Goal: Contribute content: Add original content to the website for others to see

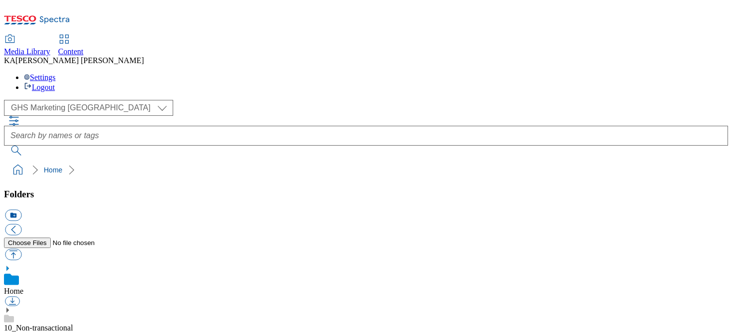
scroll to position [110, 0]
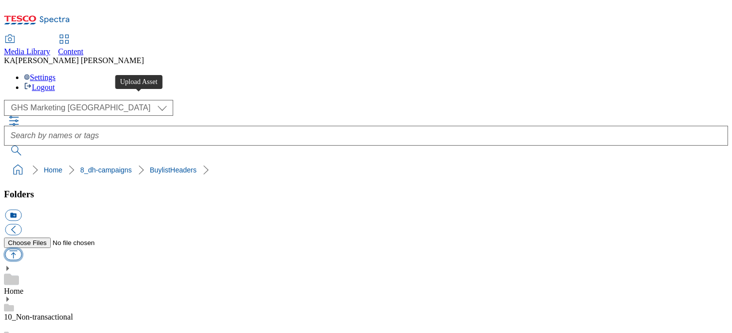
click at [21, 249] on button "button" at bounding box center [13, 254] width 16 height 11
type input "C:\fakepath\1758712270250-ad542375_Mayborn_Legobrand_H_1184x333_V2.jpg"
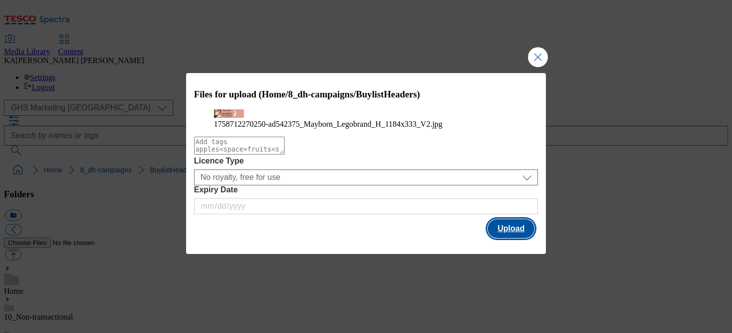
click at [506, 238] on button "Upload" at bounding box center [511, 228] width 47 height 19
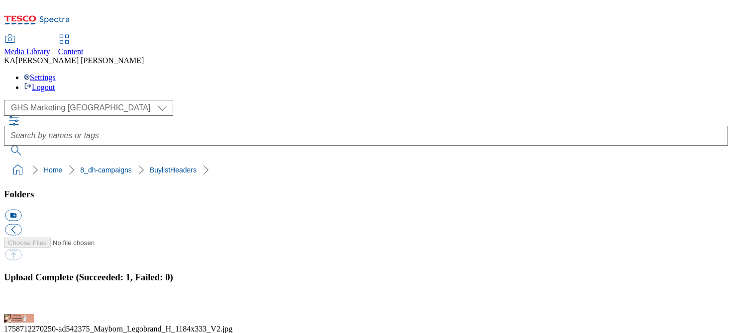
click at [20, 304] on button "button" at bounding box center [12, 308] width 15 height 9
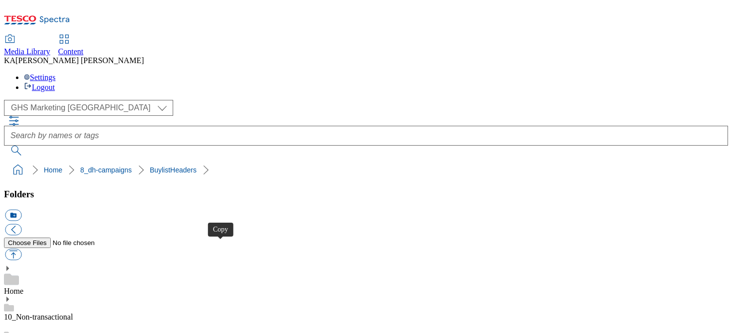
click at [21, 249] on button "button" at bounding box center [13, 254] width 16 height 11
type input "C:\fakepath\1758786723188-ad542059_October_Superblends_LegoBrand_H_1184x333_V1.…"
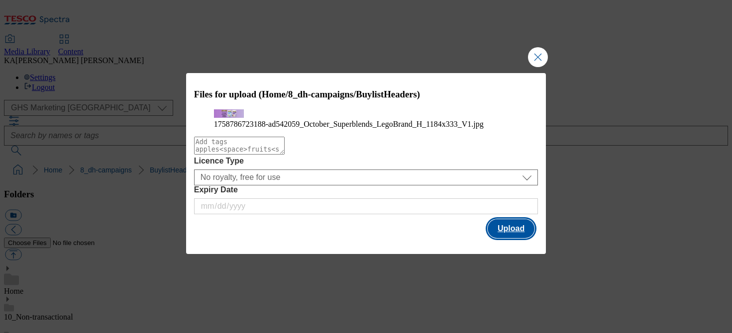
click at [509, 238] on button "Upload" at bounding box center [511, 228] width 47 height 19
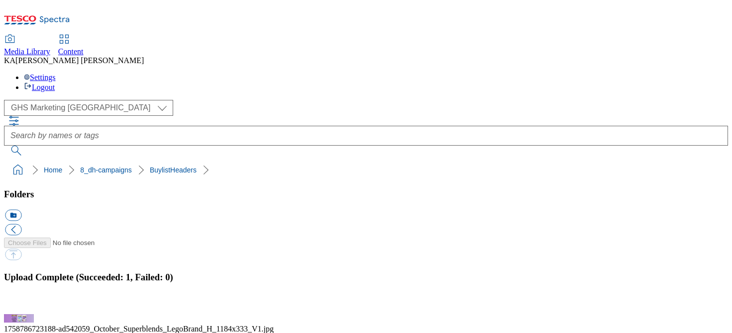
click at [20, 304] on button "button" at bounding box center [12, 308] width 15 height 9
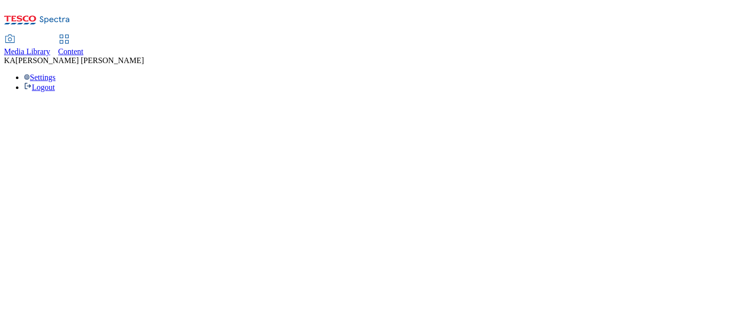
select select "ghs-uk"
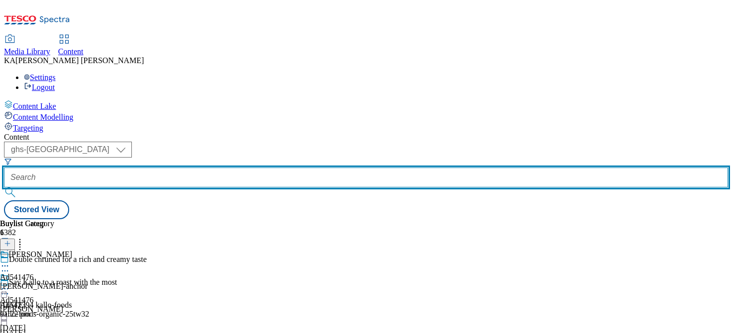
click at [237, 168] on input "text" at bounding box center [366, 178] width 724 height 20
paste input "mayborn-tommee-tippee-25tw32"
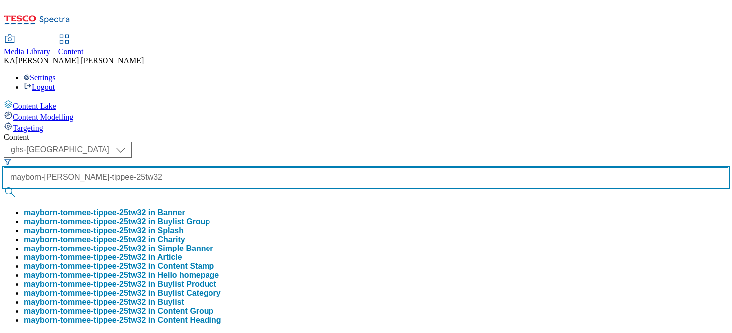
type input "mayborn-tommee-tippee-25tw32"
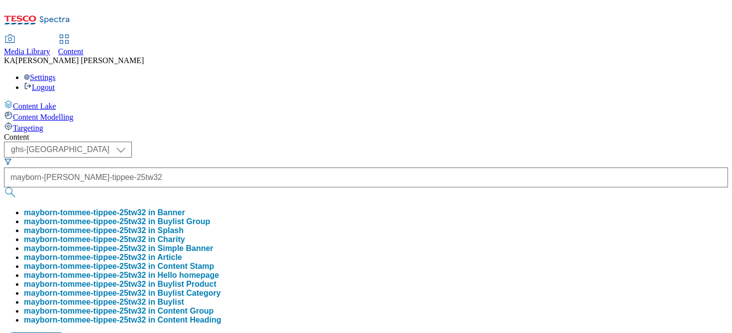
scroll to position [0, 0]
click at [210, 217] on button "mayborn-tommee-tippee-25tw32 in Buylist Group" at bounding box center [117, 221] width 186 height 9
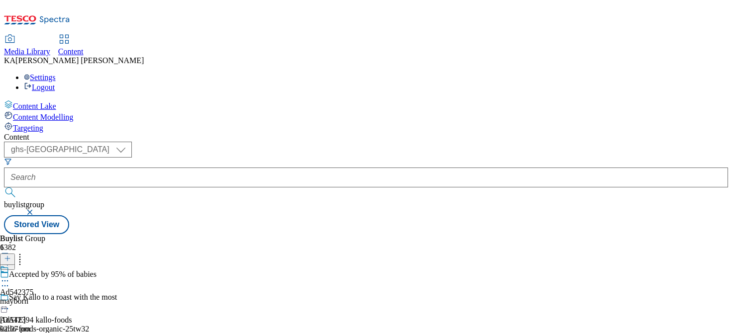
click at [10, 276] on icon at bounding box center [5, 281] width 10 height 10
click at [42, 298] on span "Edit" at bounding box center [36, 301] width 11 height 7
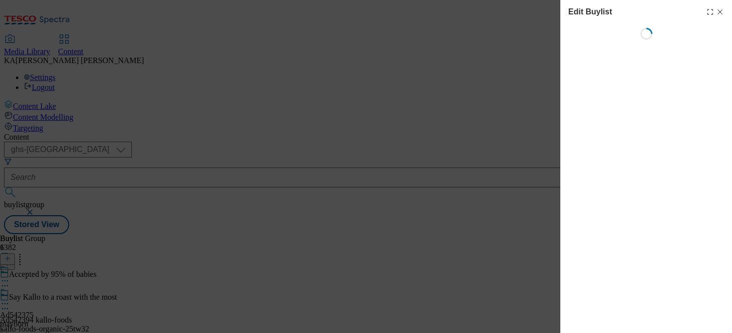
select select "tactical"
select select "supplier funded short term 1-3 weeks"
select select "dunnhumby"
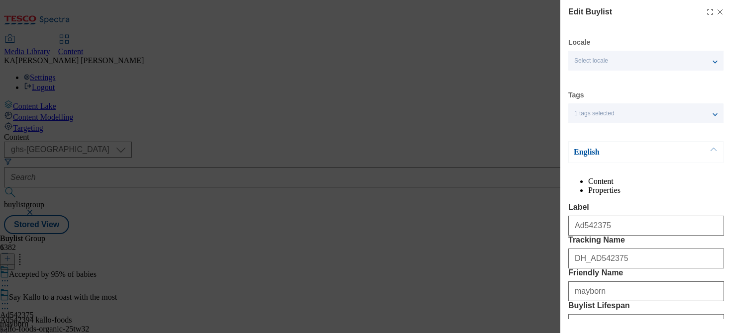
select select "Banner"
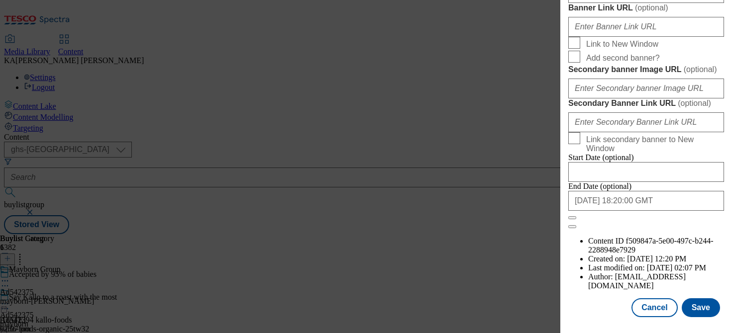
scroll to position [914, 0]
paste input "https://digitalcontent.api.tesco.com/v2/media/ghs-mktg/7139d690-1911-4ec5-8089-…"
type input "https://digitalcontent.api.tesco.com/v2/media/ghs-mktg/7139d690-1911-4ec5-8089-…"
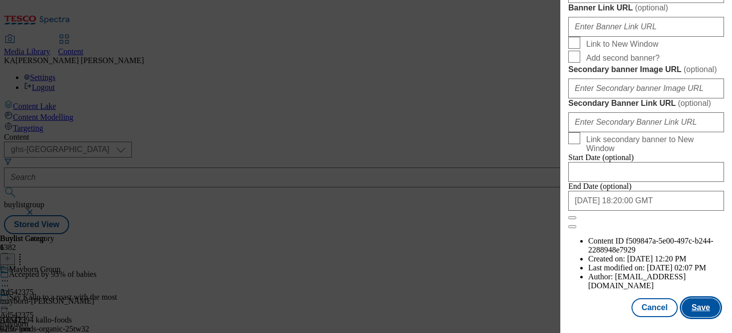
scroll to position [0, 0]
click at [695, 302] on button "Save" at bounding box center [701, 307] width 38 height 19
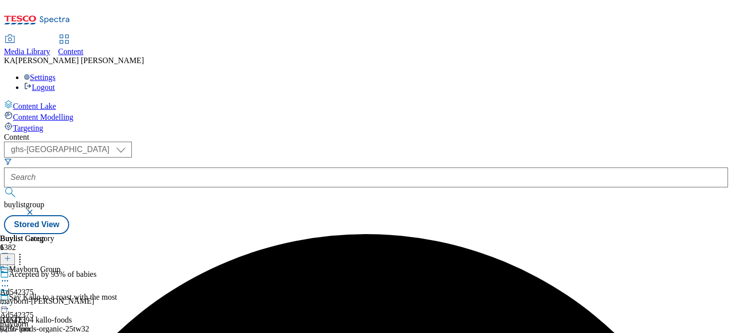
click at [10, 299] on icon at bounding box center [5, 304] width 10 height 10
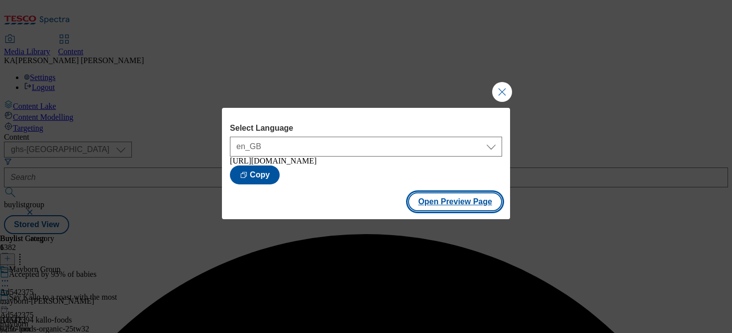
click at [426, 202] on button "Open Preview Page" at bounding box center [455, 202] width 94 height 19
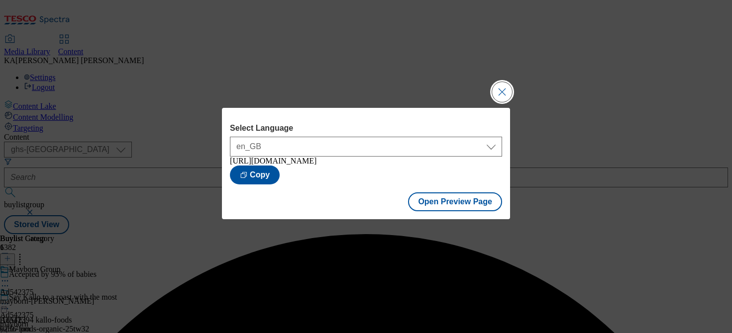
click at [500, 93] on button "Close Modal" at bounding box center [502, 92] width 20 height 20
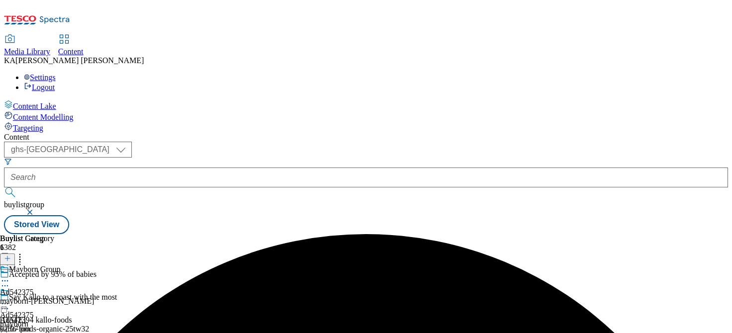
click at [10, 299] on icon at bounding box center [5, 304] width 10 height 10
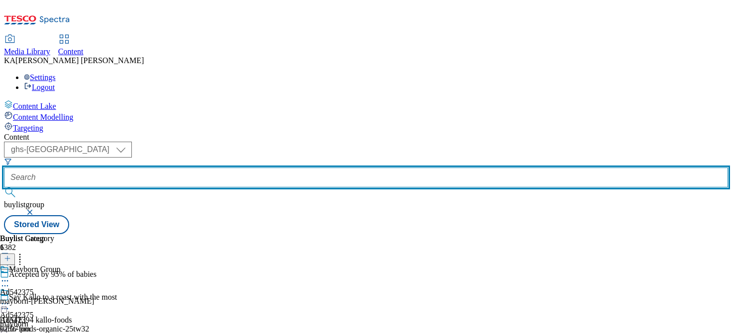
click at [227, 168] on input "text" at bounding box center [366, 178] width 724 height 20
paste input "abf-twinings-25tw32"
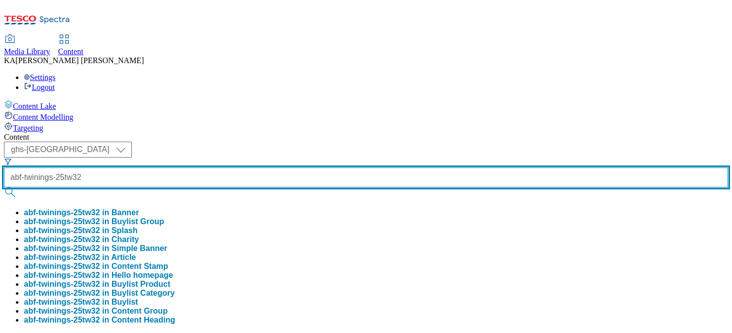
type input "abf-twinings-25tw32"
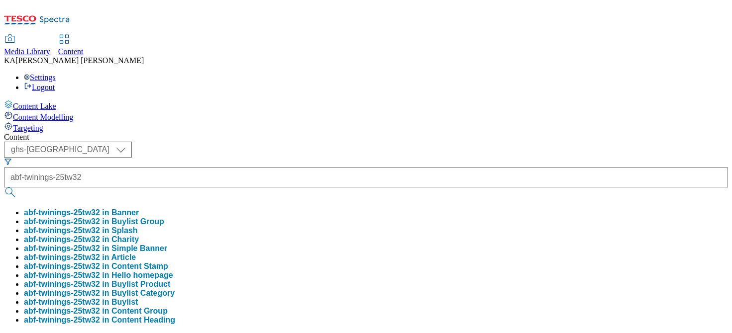
click at [164, 217] on button "abf-twinings-25tw32 in Buylist Group" at bounding box center [94, 221] width 140 height 9
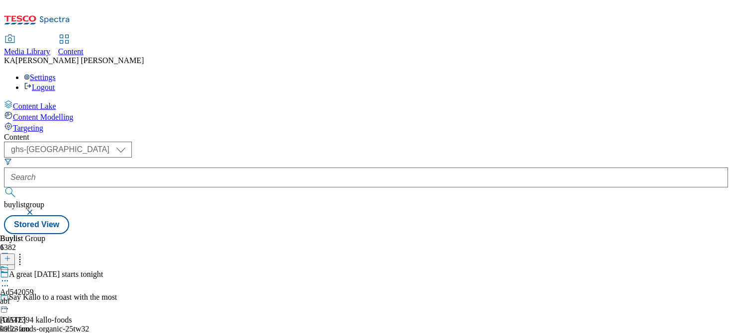
click at [10, 276] on icon at bounding box center [5, 281] width 10 height 10
click at [42, 298] on span "Edit" at bounding box center [36, 301] width 11 height 7
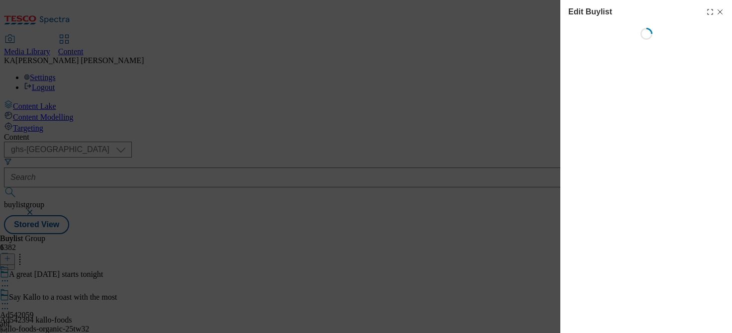
select select "tactical"
select select "supplier funded short term 1-3 weeks"
select select "dunnhumby"
select select "Banner"
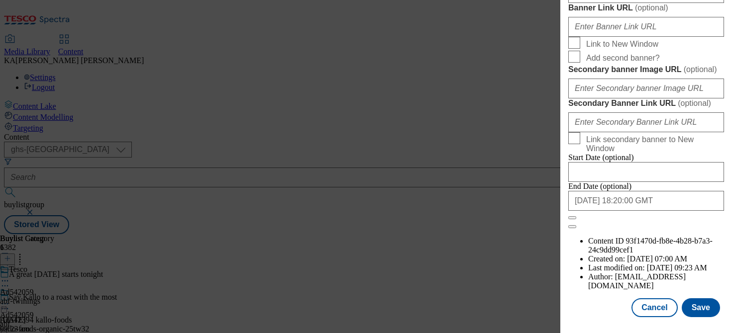
scroll to position [1037, 0]
paste input "https://digitalcontent.api.tesco.com/v2/media/ghs-mktg/03b2c4db-0ae0-4375-b372-…"
type input "https://digitalcontent.api.tesco.com/v2/media/ghs-mktg/03b2c4db-0ae0-4375-b372-…"
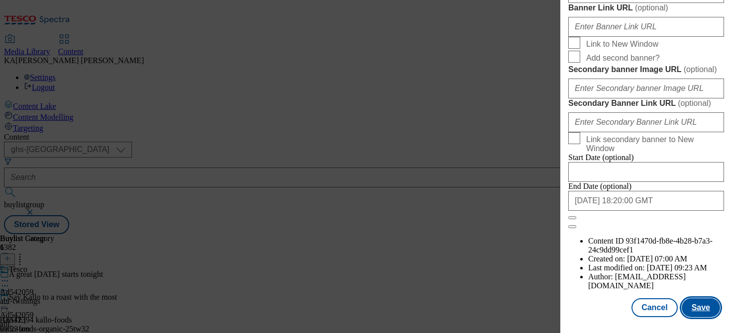
scroll to position [0, 0]
click at [701, 304] on button "Save" at bounding box center [701, 307] width 38 height 19
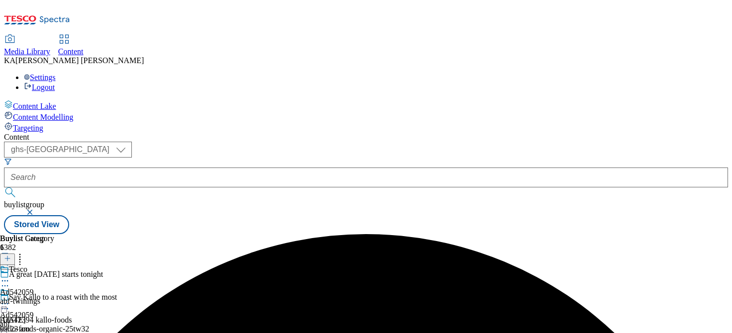
click at [10, 299] on icon at bounding box center [5, 304] width 10 height 10
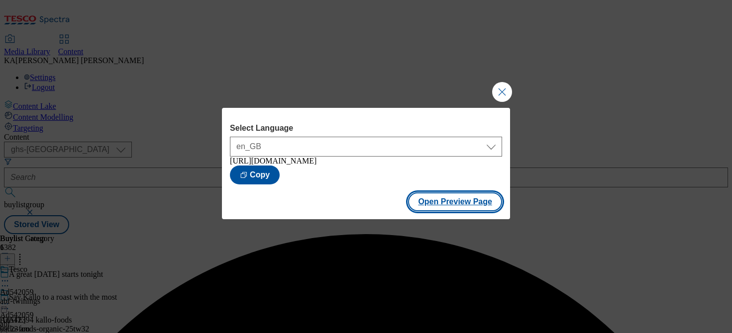
click at [427, 211] on button "Open Preview Page" at bounding box center [455, 202] width 94 height 19
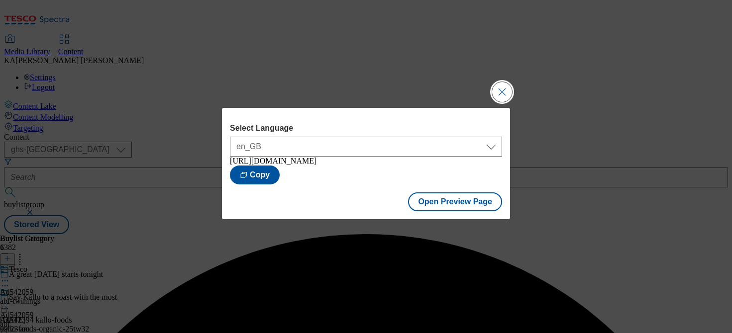
click at [500, 93] on button "Close Modal" at bounding box center [502, 92] width 20 height 20
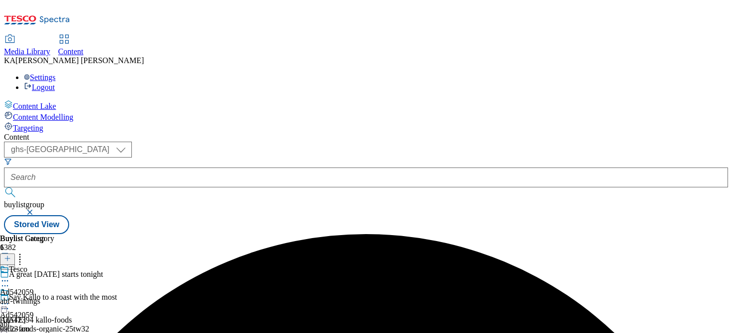
click at [10, 299] on icon at bounding box center [5, 304] width 10 height 10
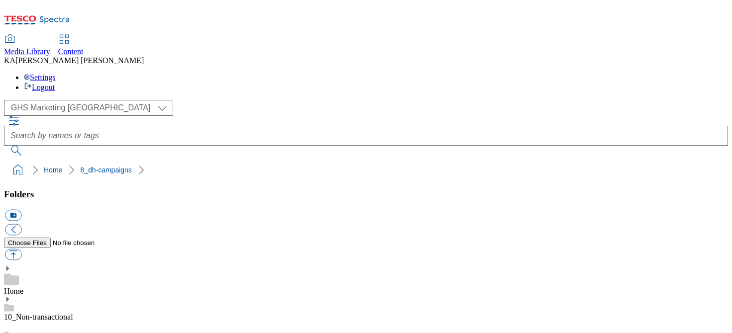
scroll to position [140, 0]
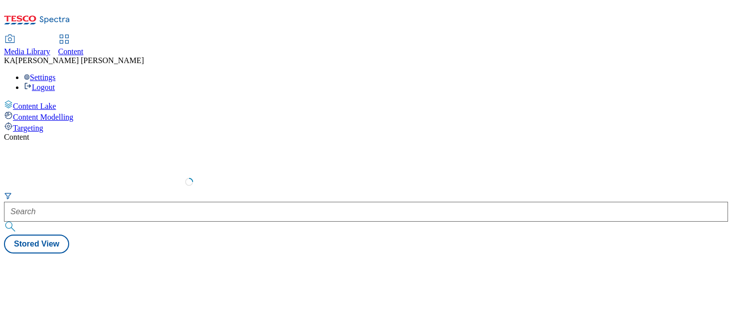
select select "ghs-[GEOGRAPHIC_DATA]"
